Goal: Task Accomplishment & Management: Complete application form

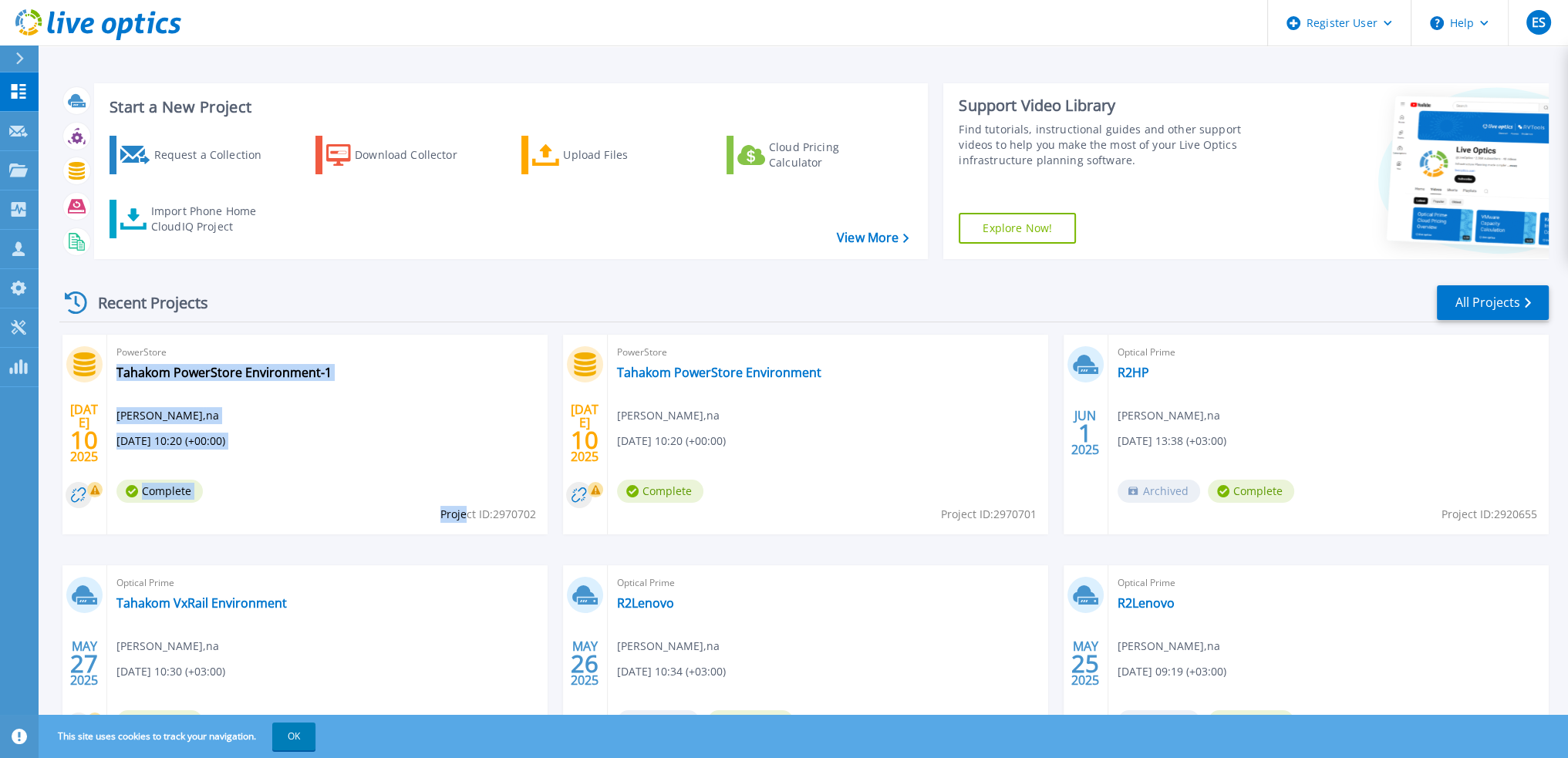
drag, startPoint x: 541, startPoint y: 517, endPoint x: 466, endPoint y: 512, distance: 75.2
click at [466, 512] on div "PowerStore Tahakom PowerStore Environment-1 [PERSON_NAME] , na [DATE] 10:20 (+0…" at bounding box center [327, 435] width 440 height 200
click at [523, 539] on div "[DATE] PowerStore Tahakom PowerStore Environment-1 [PERSON_NAME] , na [DATE] 10…" at bounding box center [798, 565] width 1501 height 461
drag, startPoint x: 256, startPoint y: 47, endPoint x: 257, endPoint y: 67, distance: 20.0
click at [257, 47] on div "Start a New Project Request a Collection Download Collector Upload Files Cloud …" at bounding box center [803, 404] width 1529 height 808
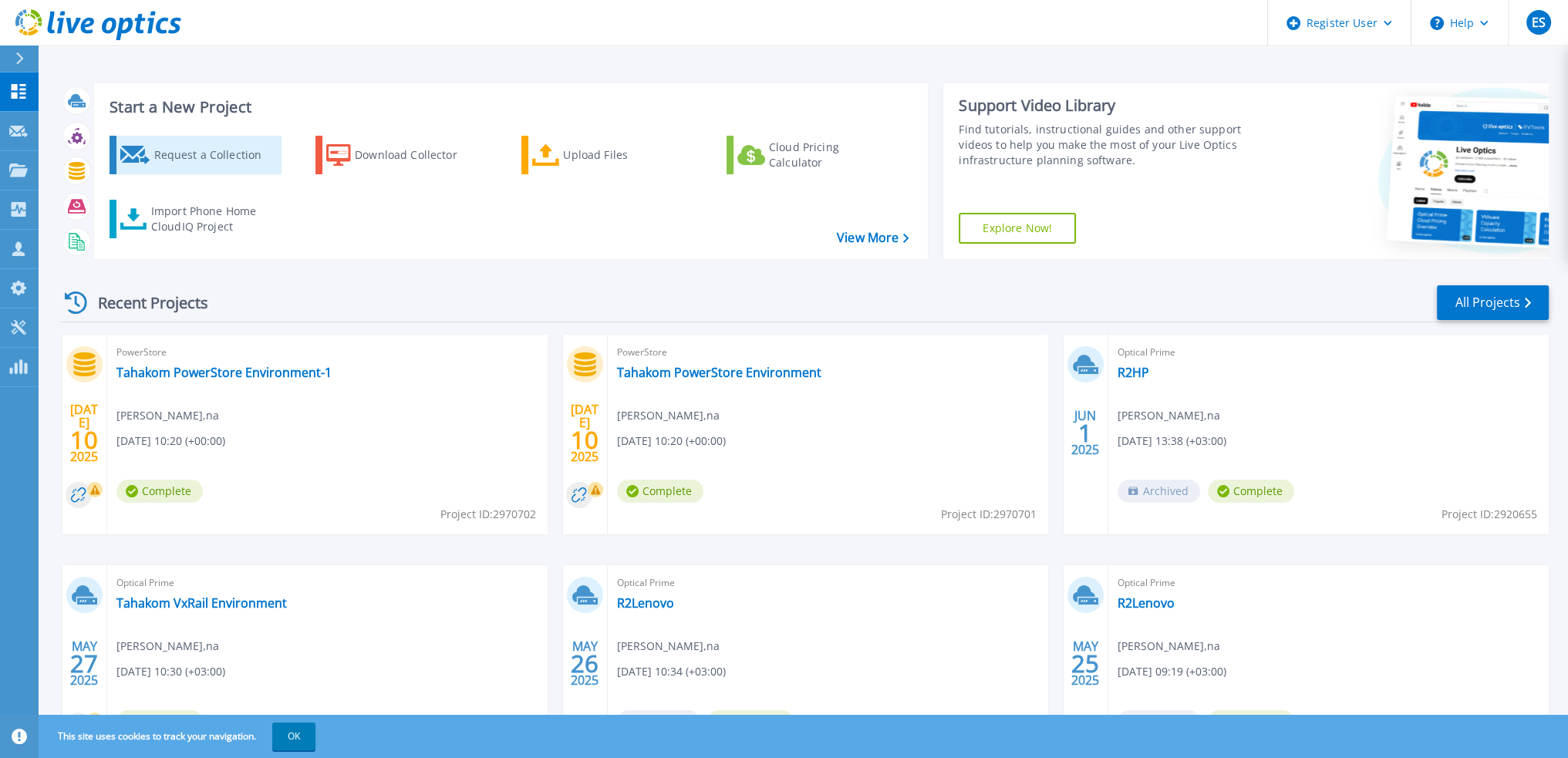
click at [219, 150] on div "Request a Collection" at bounding box center [215, 155] width 123 height 31
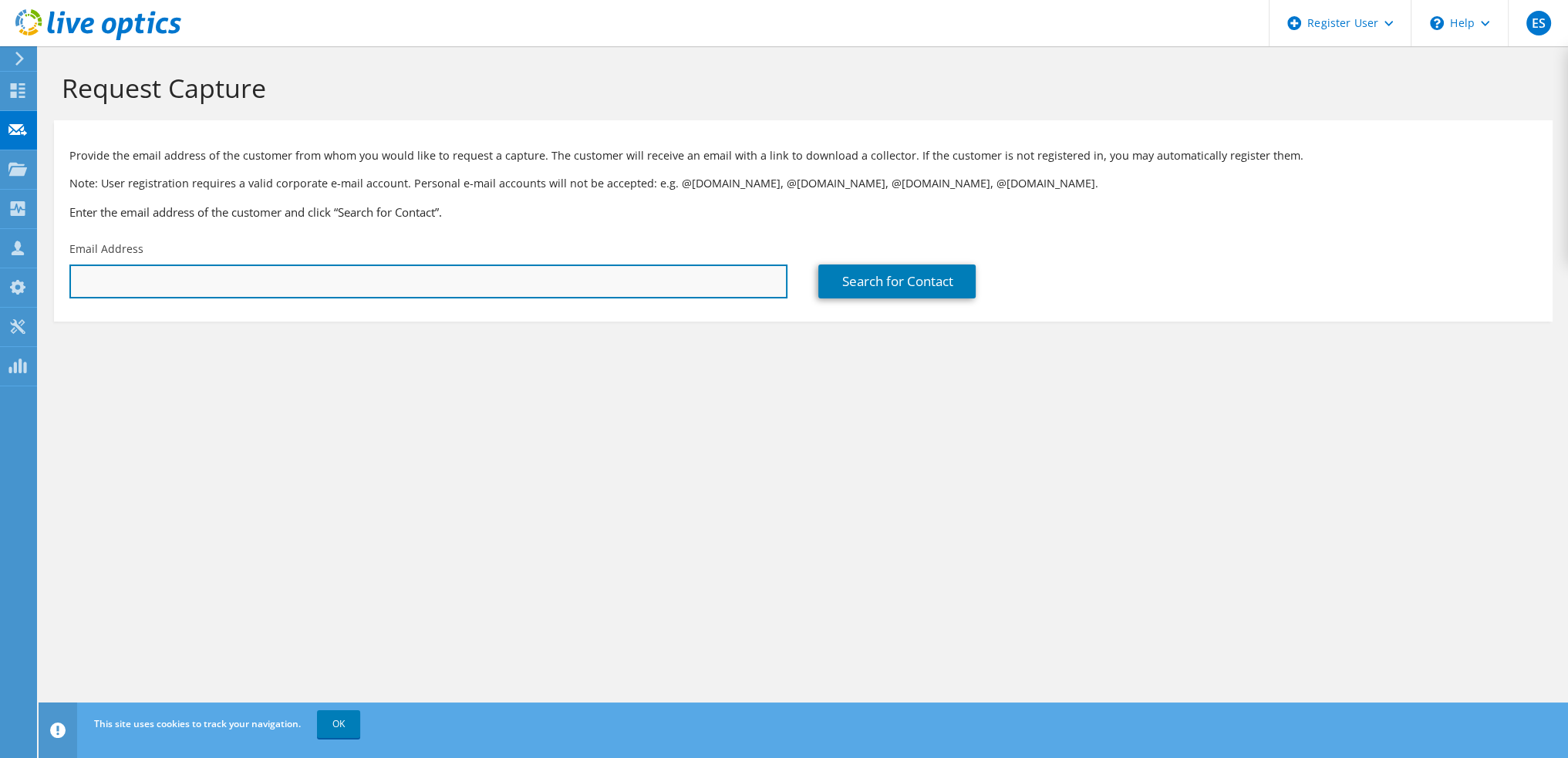
click at [498, 287] on input "text" at bounding box center [429, 281] width 718 height 34
type input "a"
click at [251, 275] on input "text" at bounding box center [429, 281] width 718 height 34
type input "malmubarak@tahakom.com"
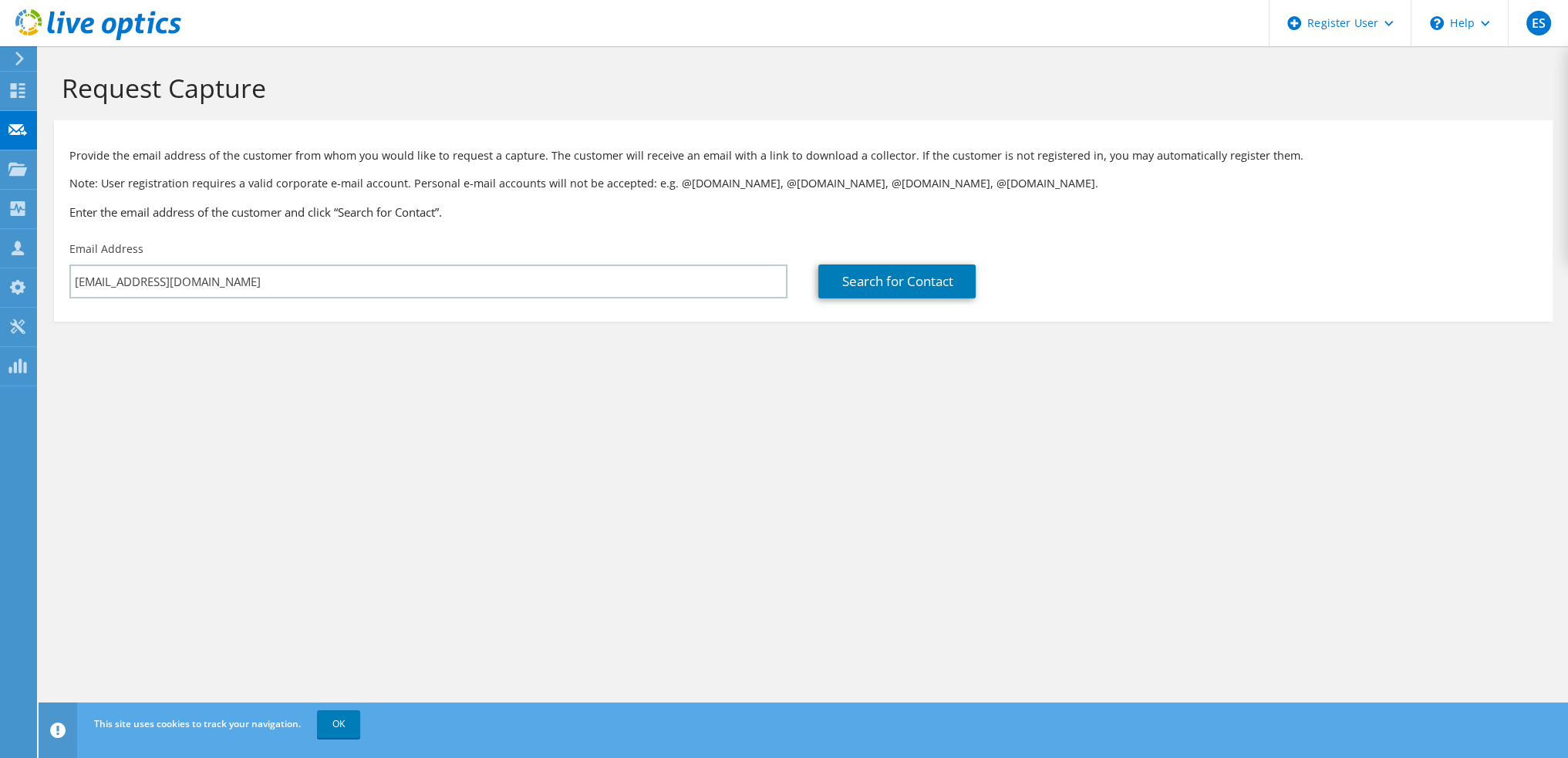
click at [155, 348] on section "Request Capture Provide the email address of the customer from whom you would l…" at bounding box center [803, 222] width 1529 height 353
click at [839, 284] on link "Search for Contact" at bounding box center [896, 281] width 157 height 34
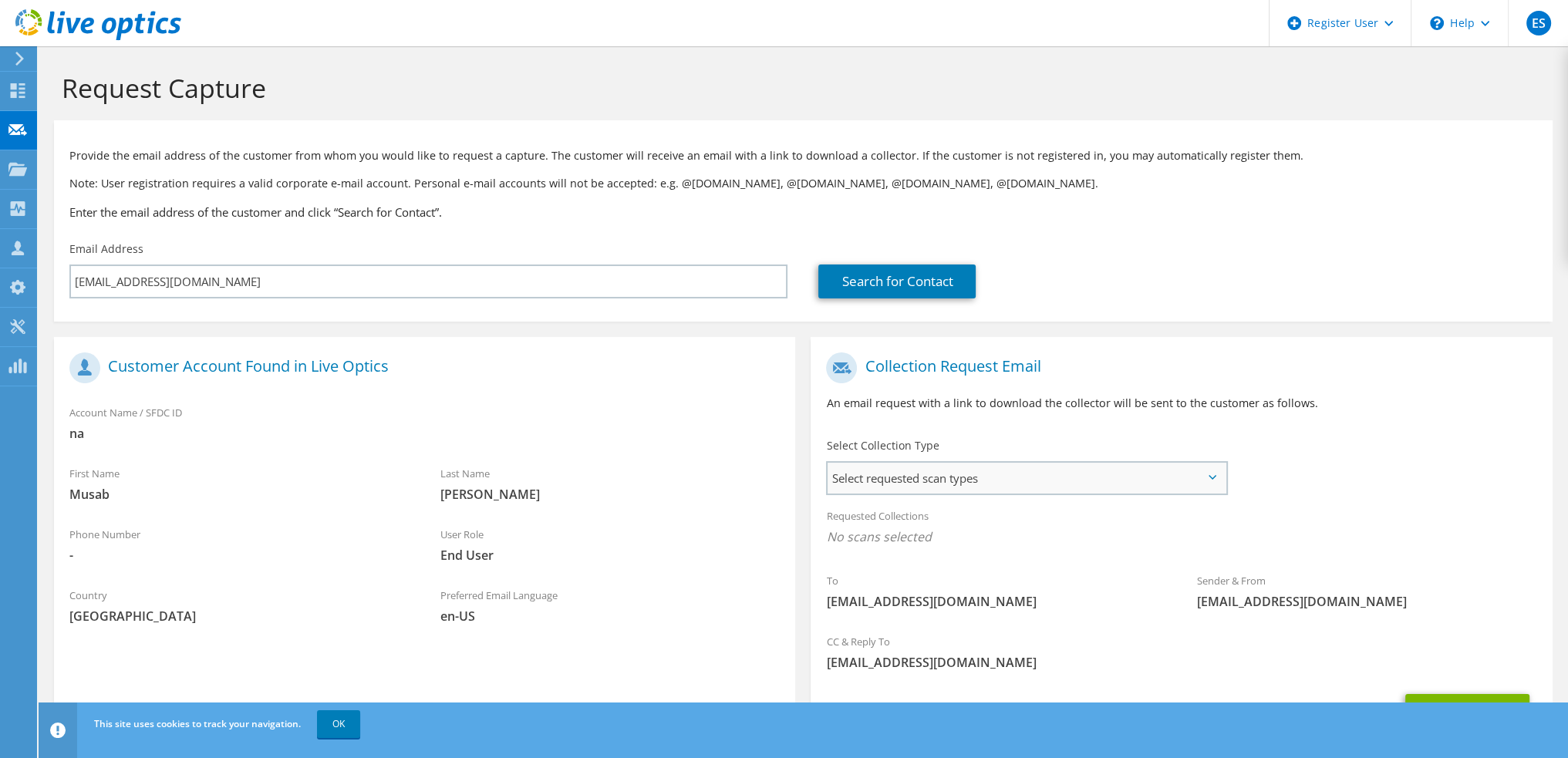
click at [857, 481] on span "Select requested scan types" at bounding box center [1026, 478] width 398 height 31
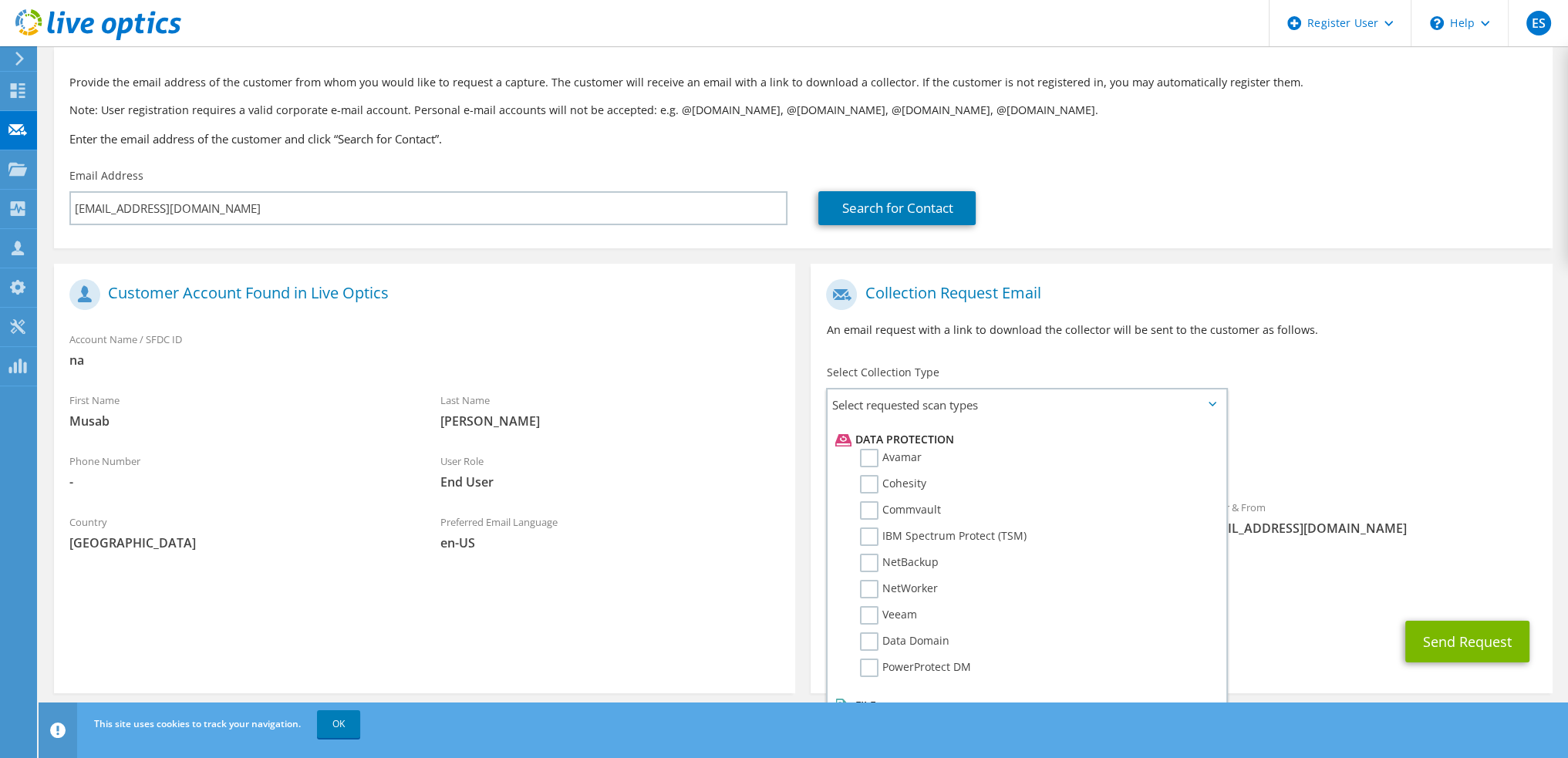
scroll to position [86, 0]
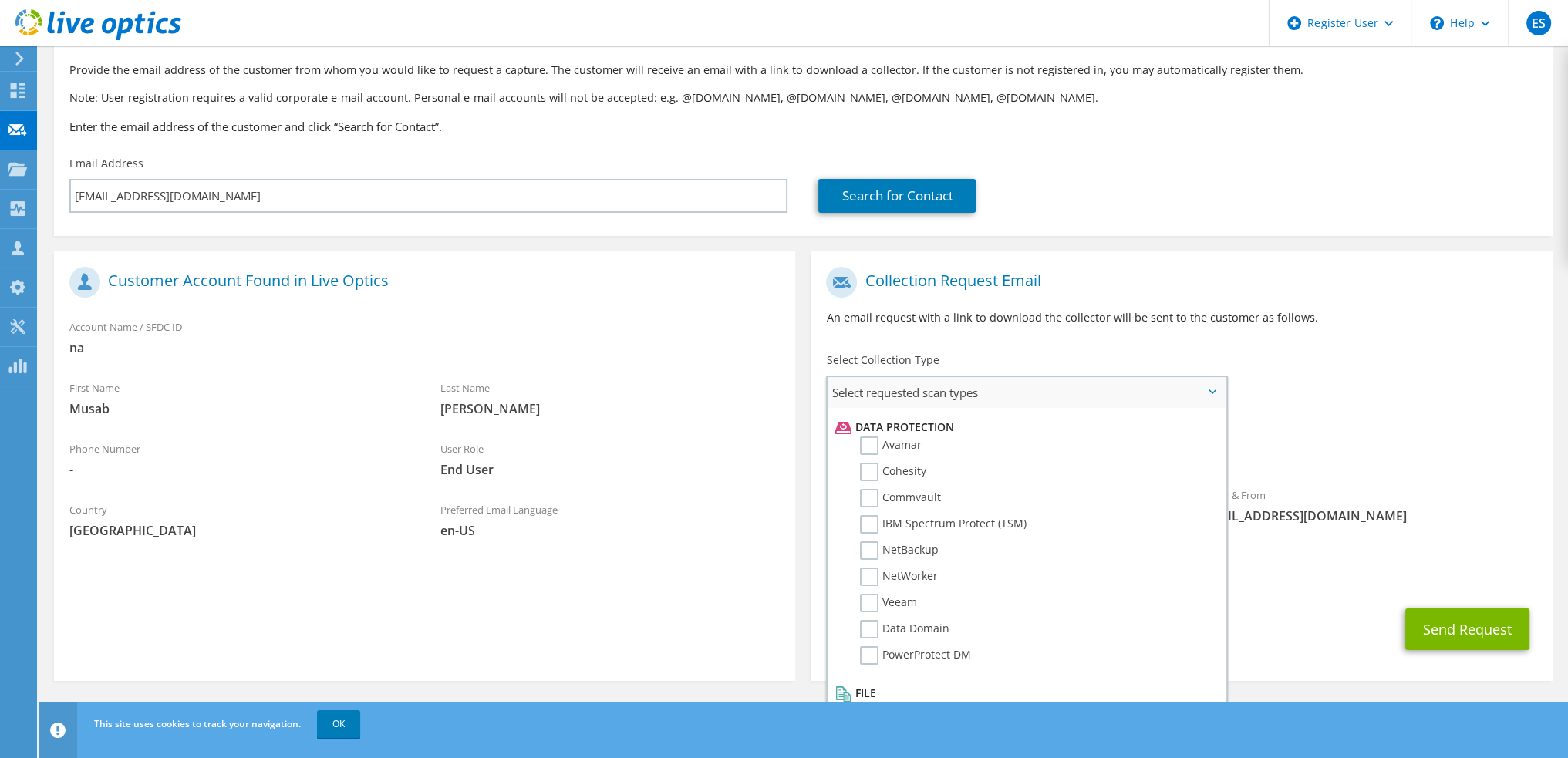
click at [1210, 387] on span "Select requested scan types" at bounding box center [1026, 392] width 398 height 31
